Goal: Task Accomplishment & Management: Manage account settings

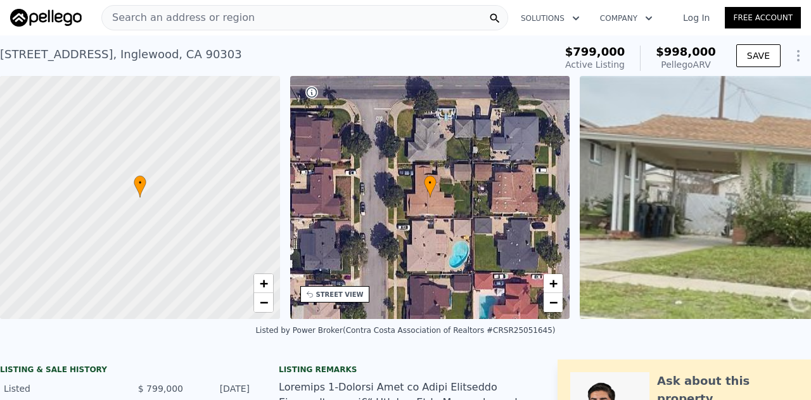
click at [625, 21] on button "Company" at bounding box center [626, 18] width 73 height 23
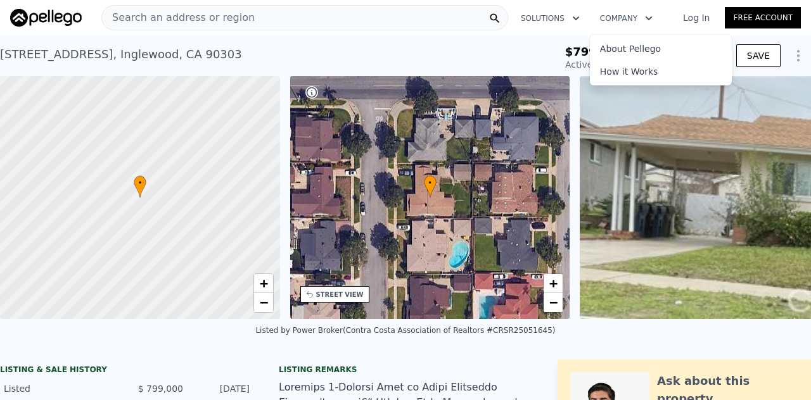
click at [696, 19] on link "Log In" at bounding box center [696, 17] width 57 height 13
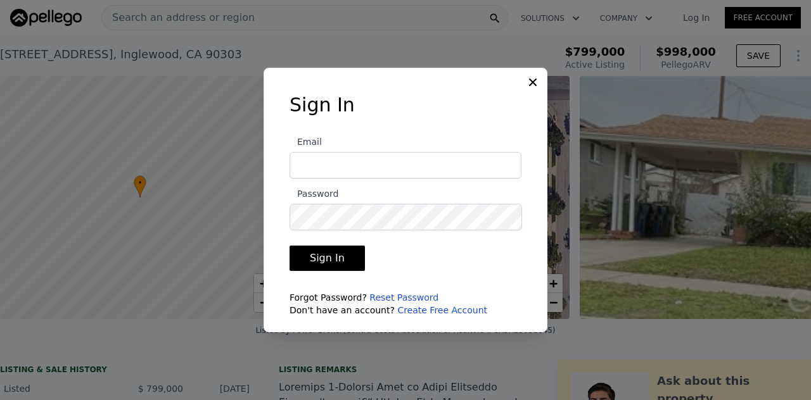
type input "[PERSON_NAME][EMAIL_ADDRESS][DOMAIN_NAME]"
click at [321, 265] on button "Sign In" at bounding box center [327, 258] width 75 height 25
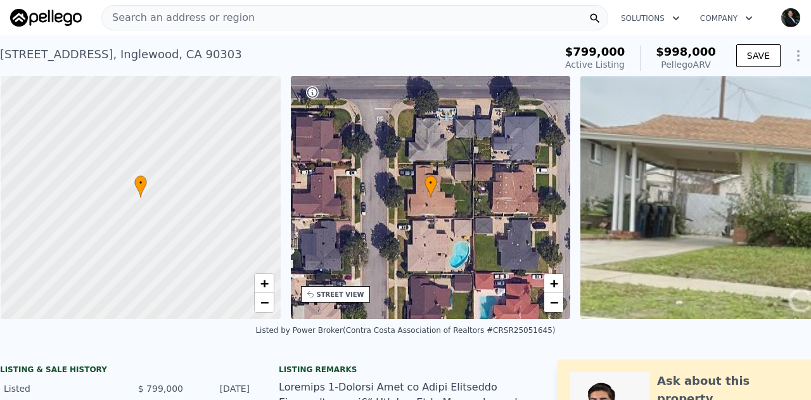
scroll to position [0, 5]
click at [655, 15] on button "Solutions" at bounding box center [650, 18] width 79 height 23
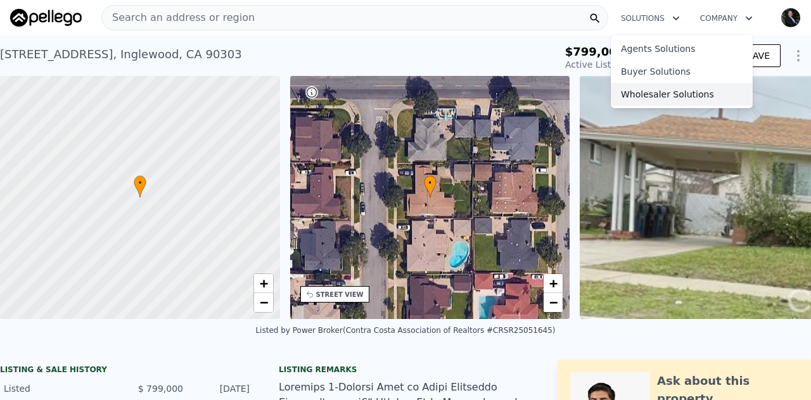
click at [641, 94] on link "Wholesaler Solutions" at bounding box center [682, 94] width 142 height 23
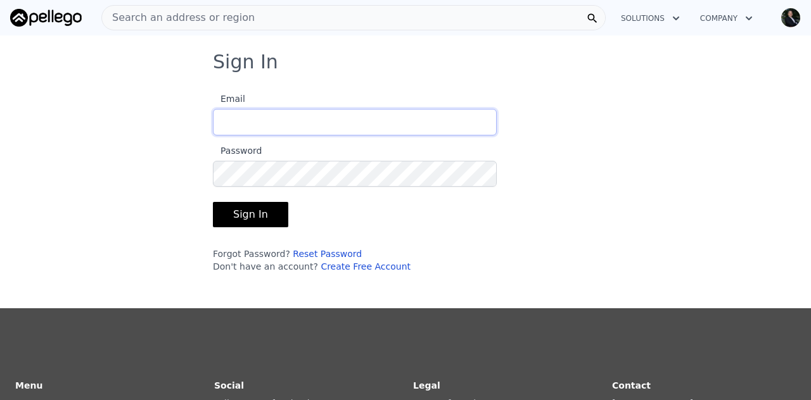
type input "[PERSON_NAME][EMAIL_ADDRESS][DOMAIN_NAME]"
click at [233, 220] on button "Sign In" at bounding box center [250, 214] width 75 height 25
